Goal: Information Seeking & Learning: Check status

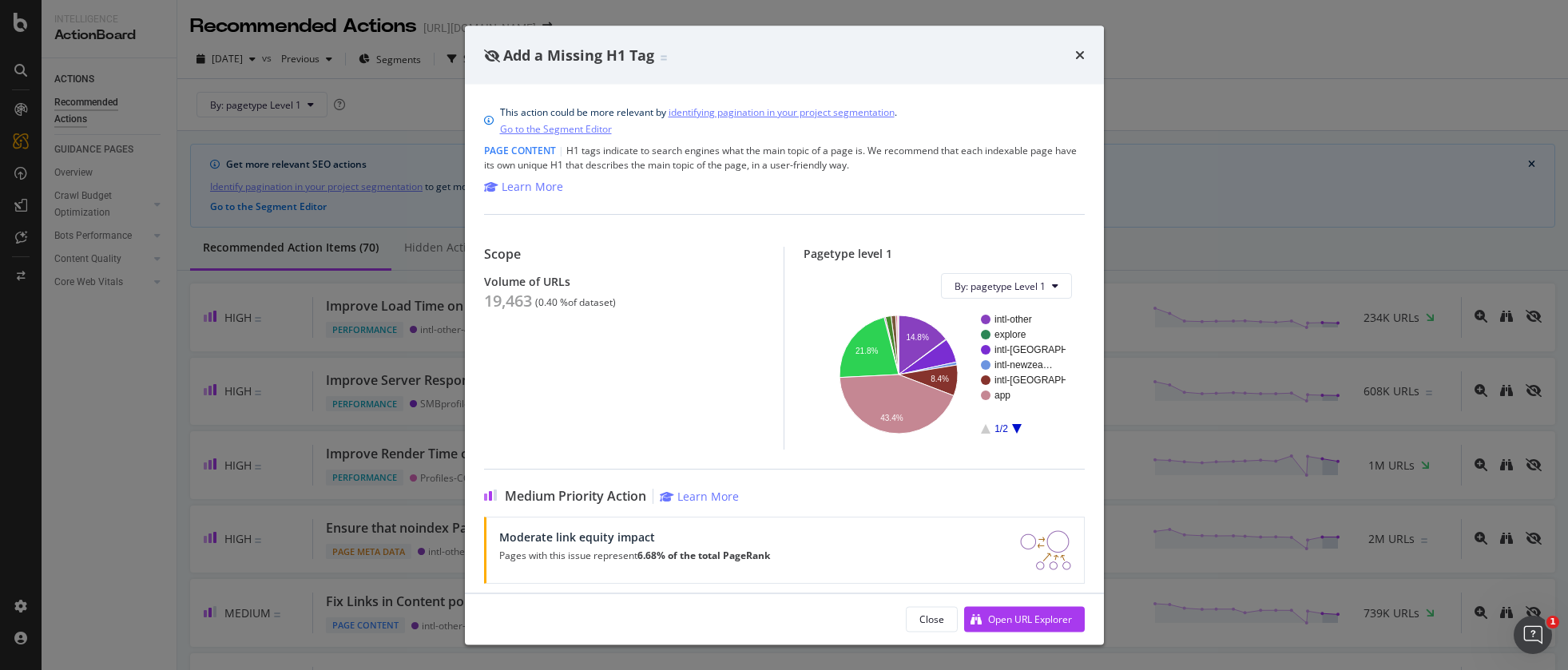
scroll to position [123, 0]
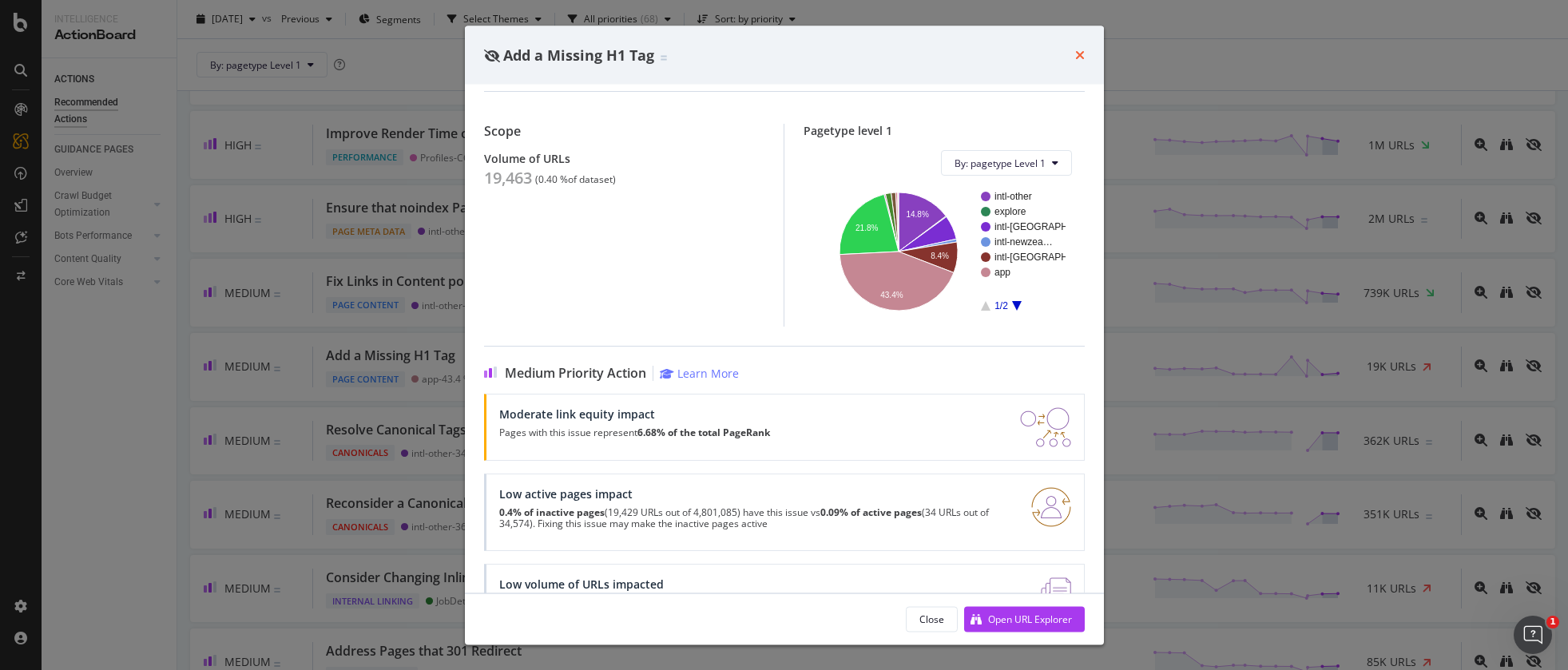
click at [1083, 51] on icon "times" at bounding box center [1080, 55] width 10 height 13
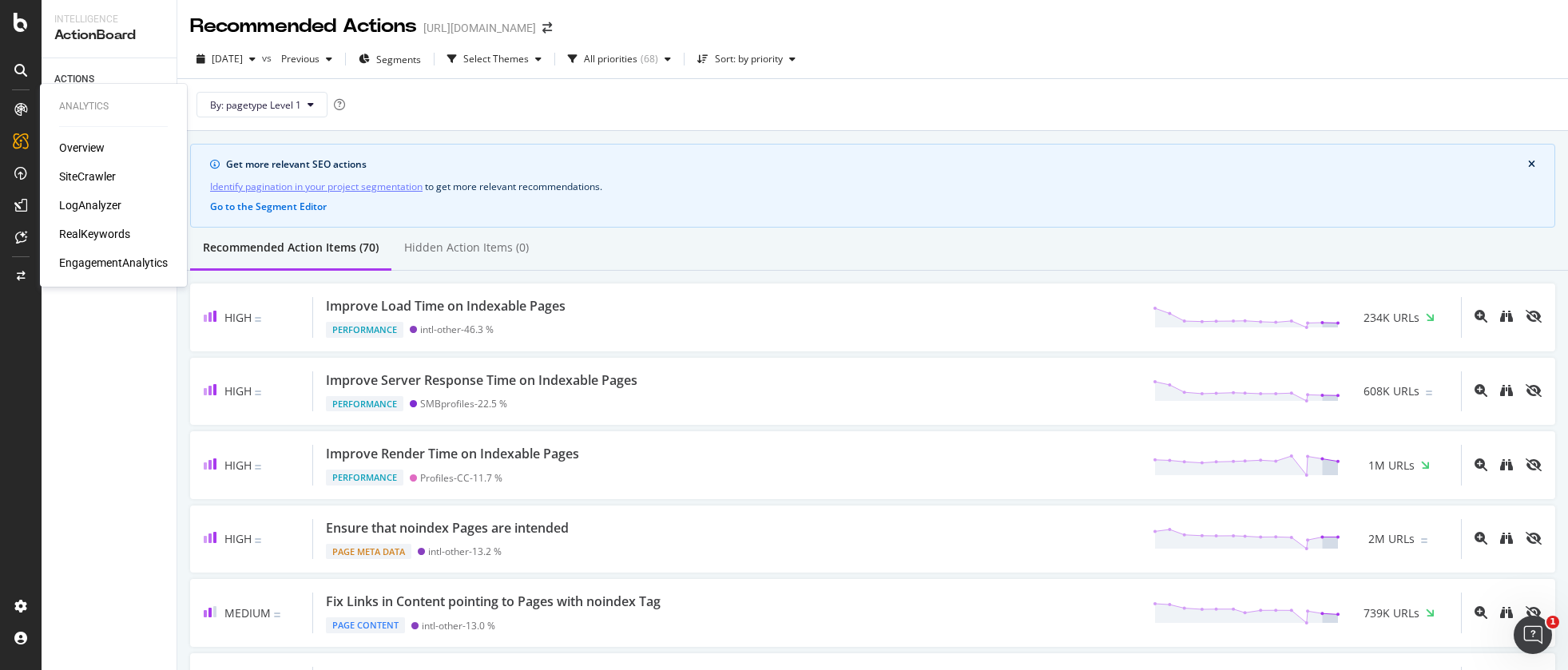
click at [85, 230] on div "RealKeywords" at bounding box center [94, 234] width 71 height 16
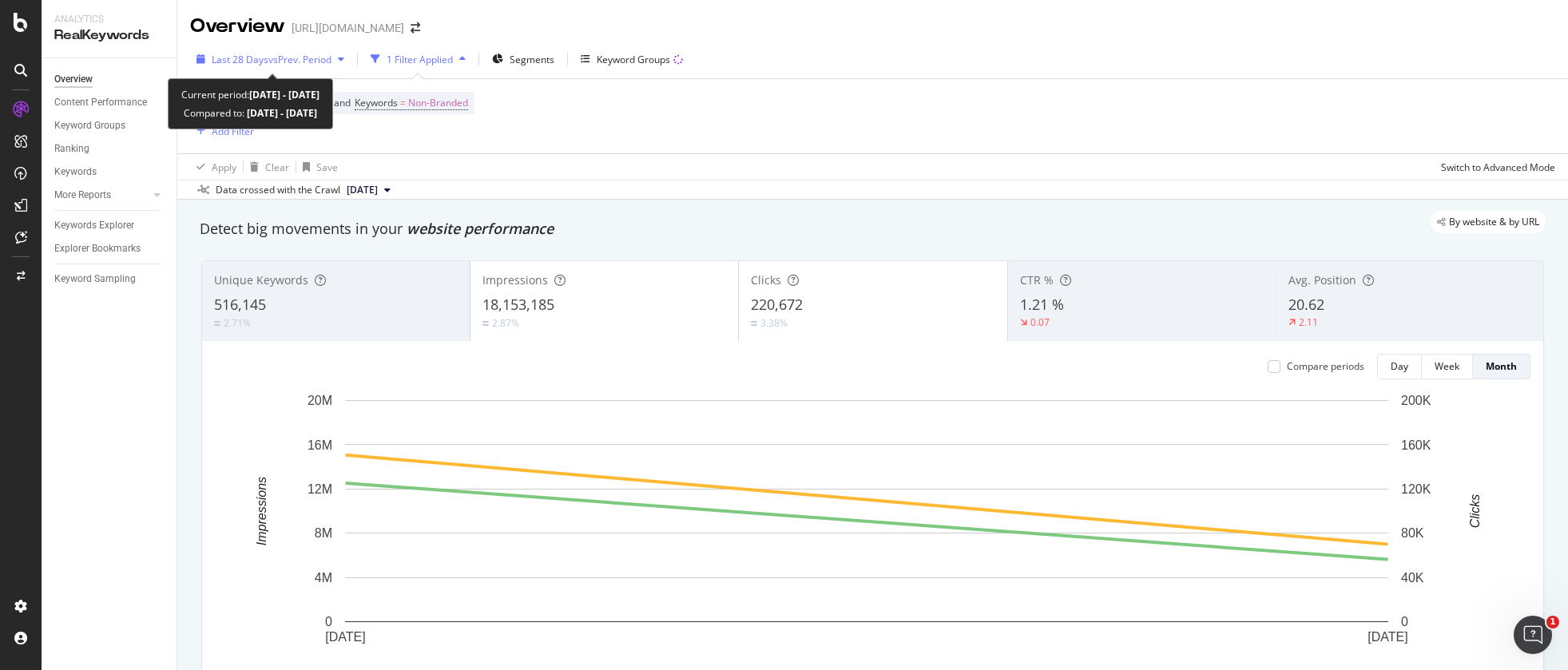
click at [278, 60] on span "vs Prev. Period" at bounding box center [299, 60] width 63 height 14
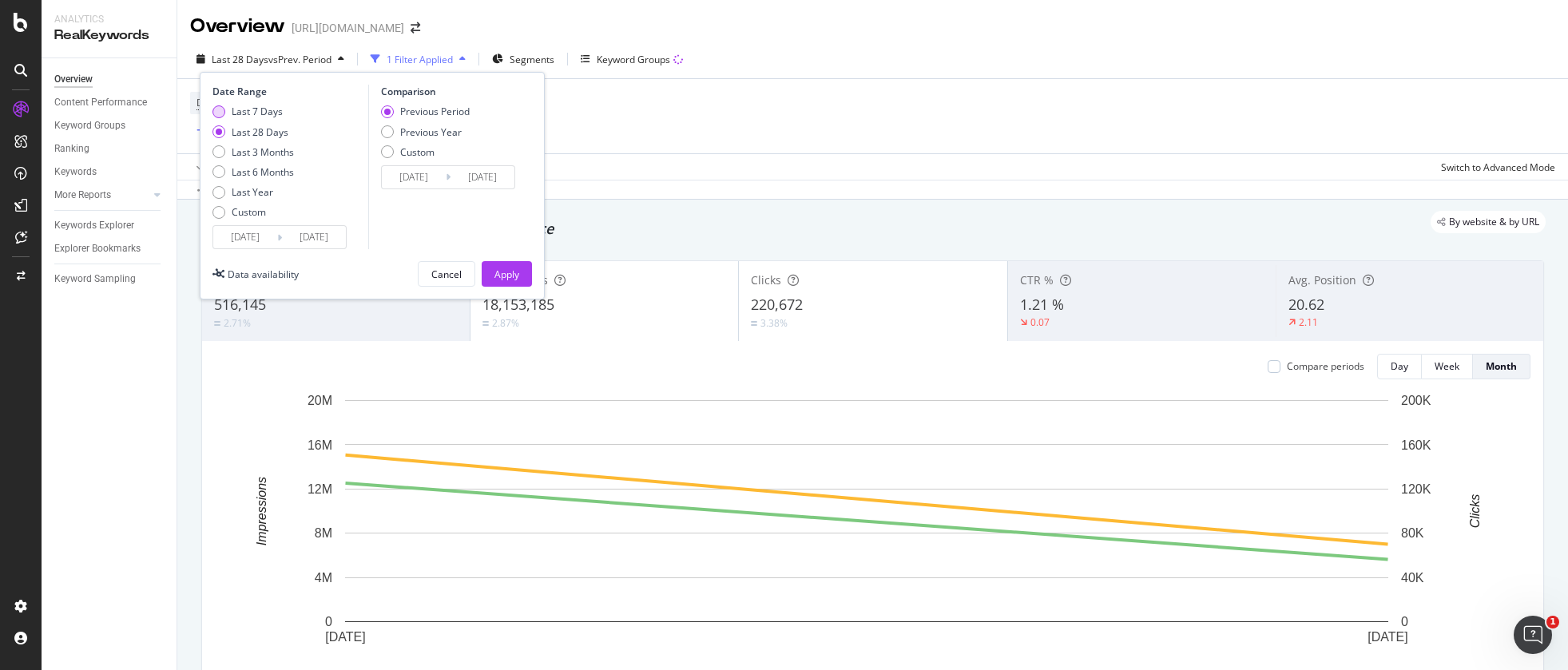
click at [258, 108] on div "Last 7 Days" at bounding box center [256, 112] width 51 height 14
type input "[DATE]"
